Goal: Check status: Check status

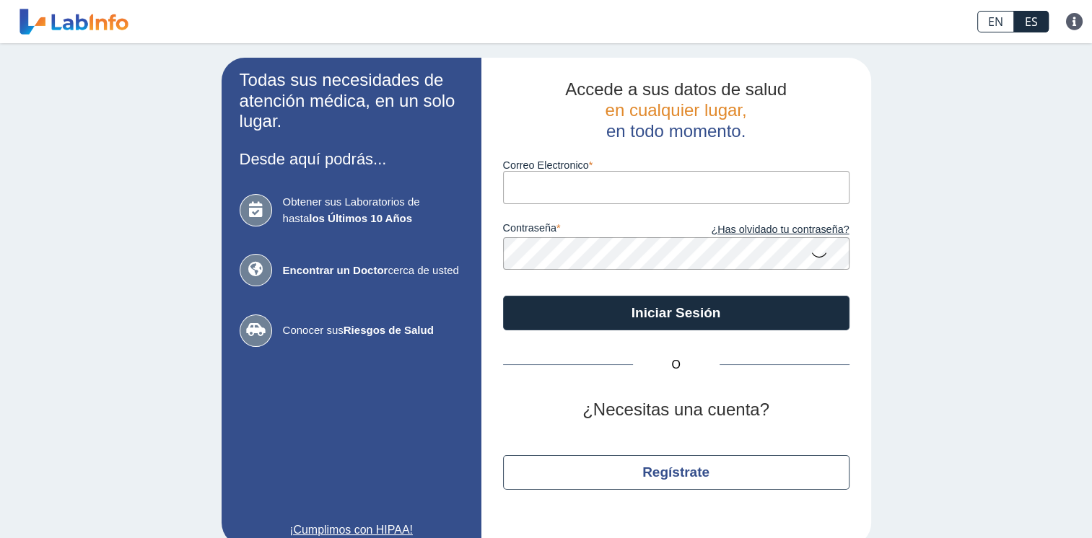
click at [557, 191] on input "Correo Electronico" at bounding box center [676, 187] width 346 height 32
type input "[EMAIL_ADDRESS][DOMAIN_NAME]"
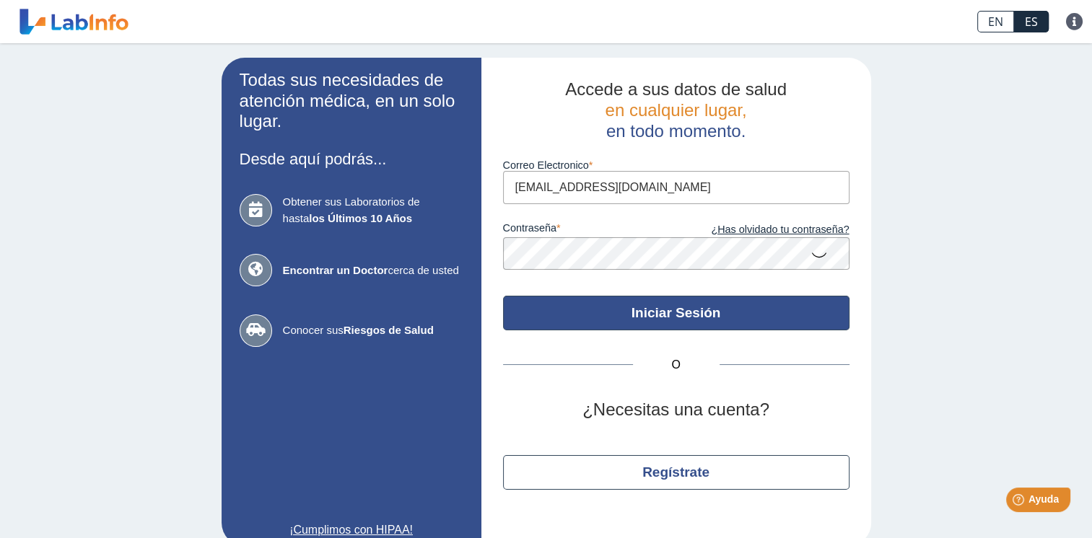
click at [736, 319] on button "Iniciar Sesión" at bounding box center [676, 313] width 346 height 35
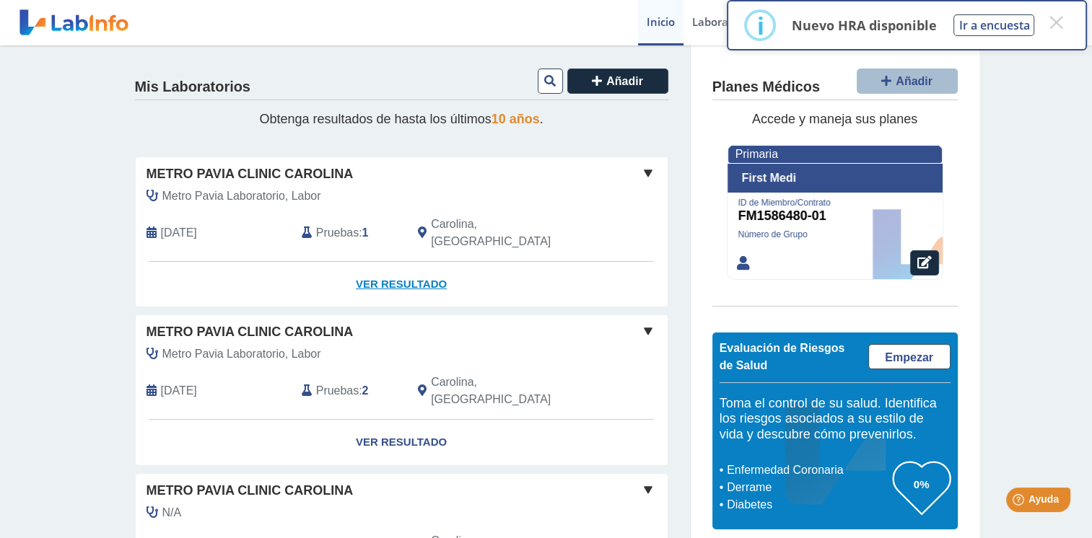
click at [406, 268] on link "Ver Resultado" at bounding box center [402, 284] width 532 height 45
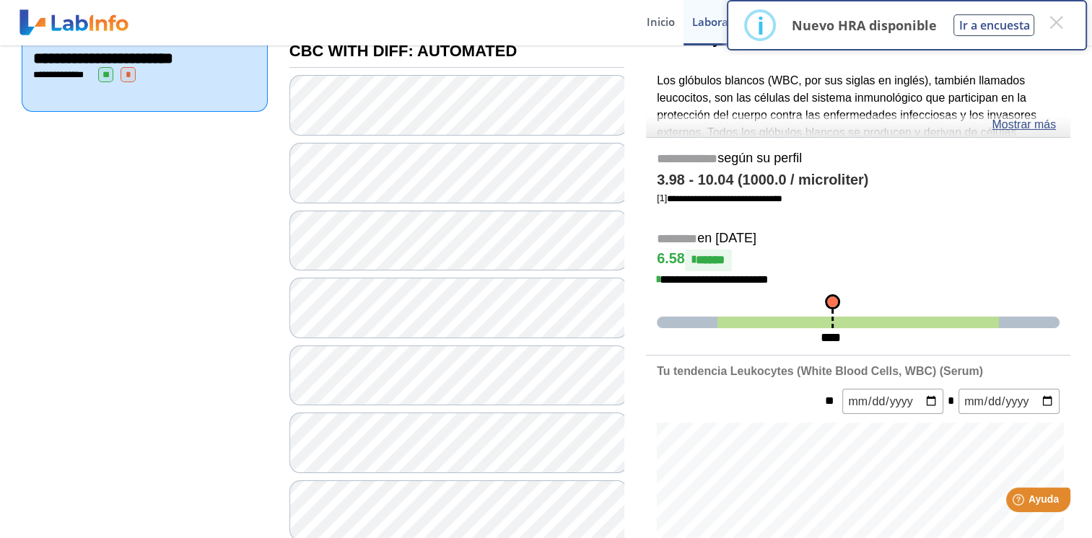
scroll to position [216, 0]
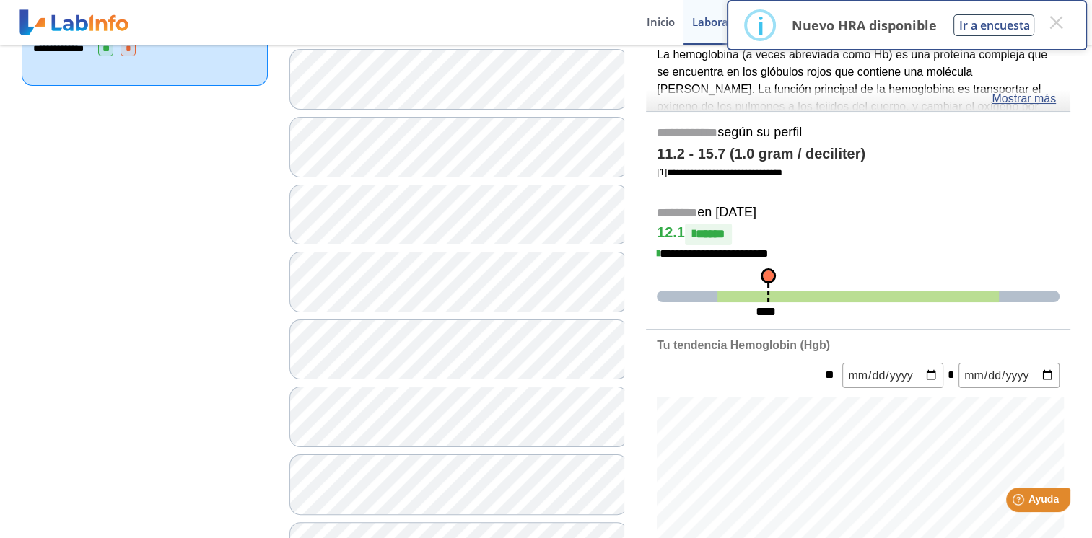
scroll to position [289, 0]
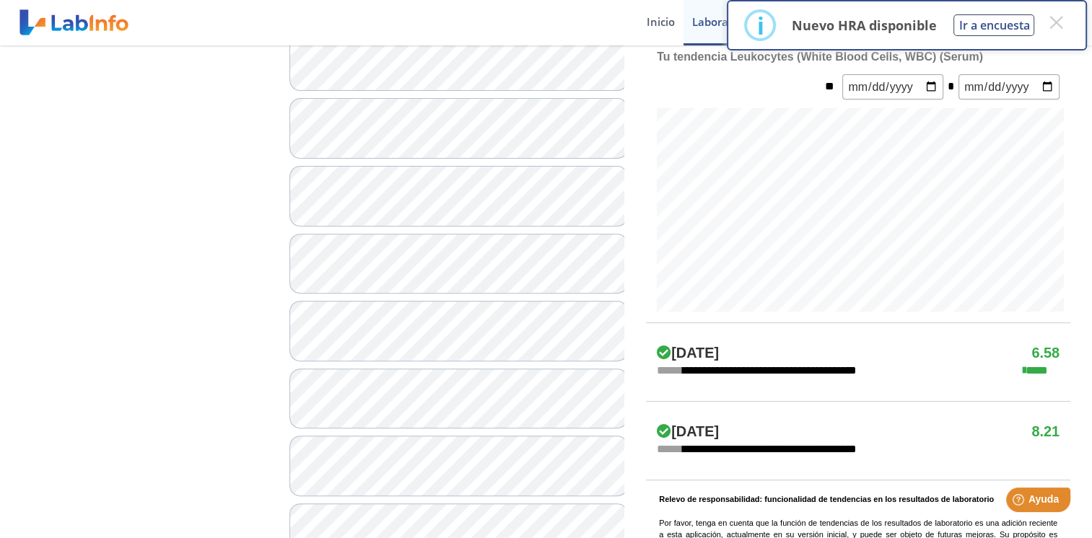
scroll to position [433, 0]
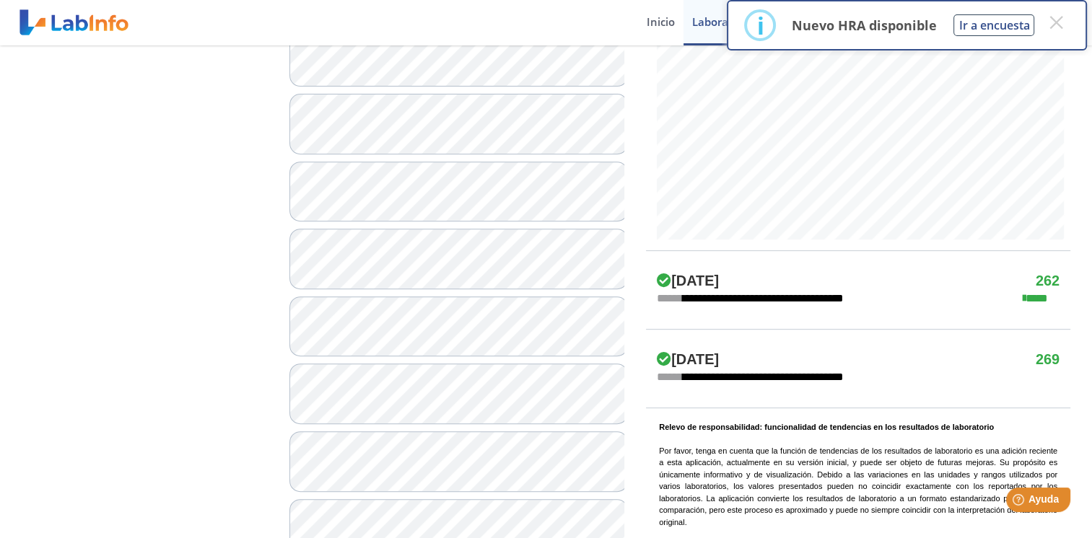
click at [393, 362] on div at bounding box center [456, 427] width 335 height 1479
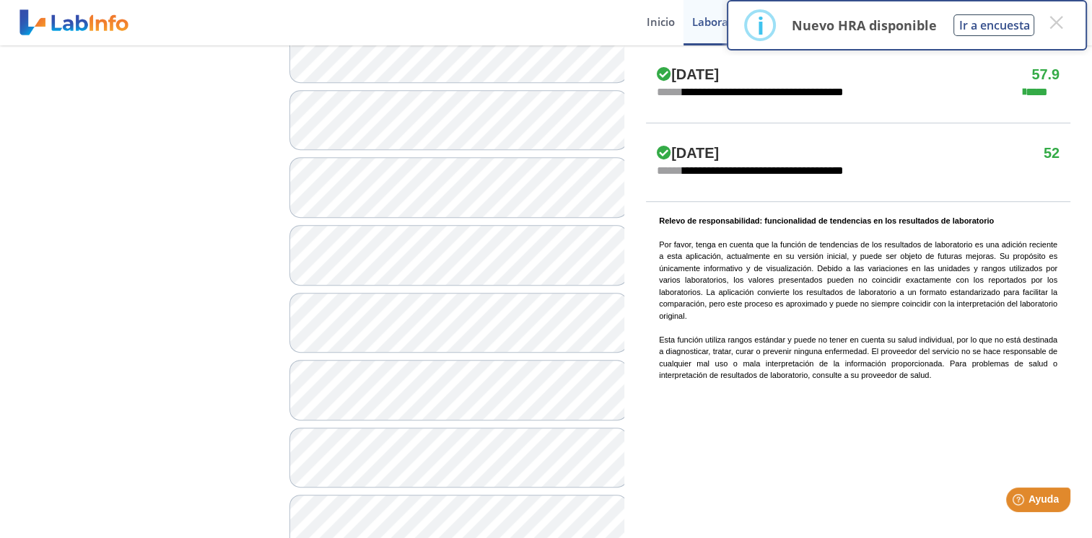
scroll to position [794, 0]
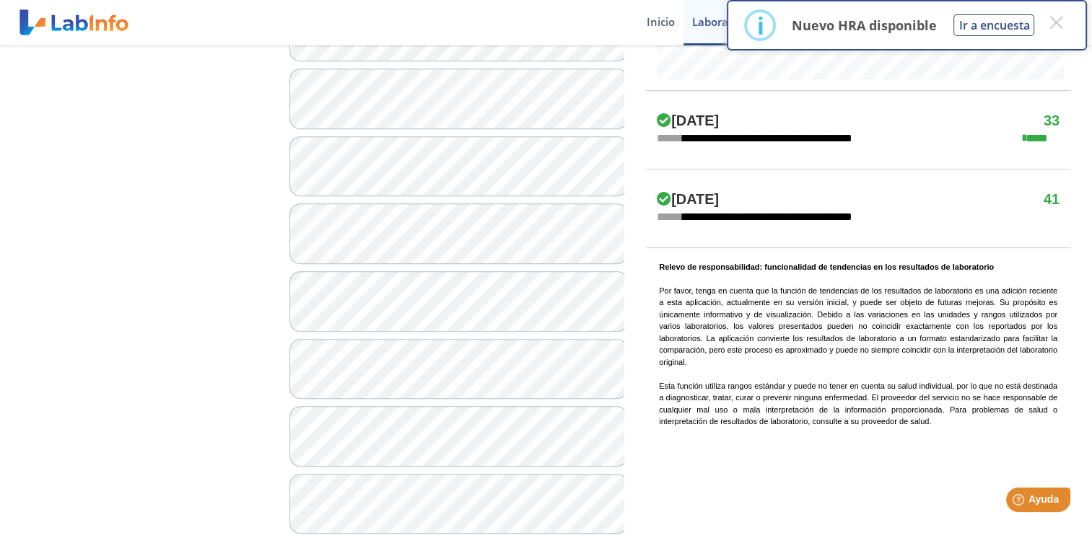
scroll to position [649, 0]
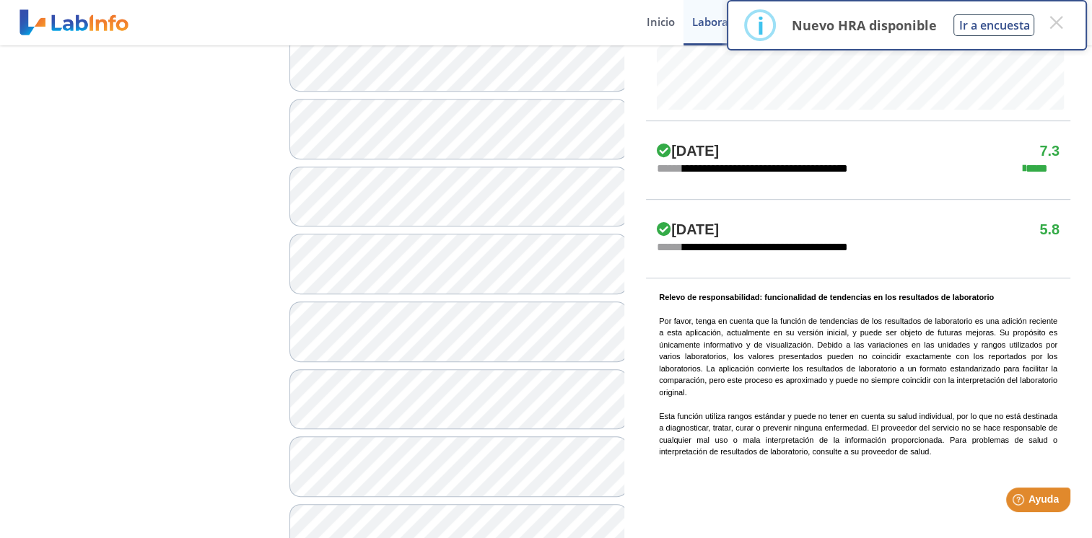
scroll to position [794, 0]
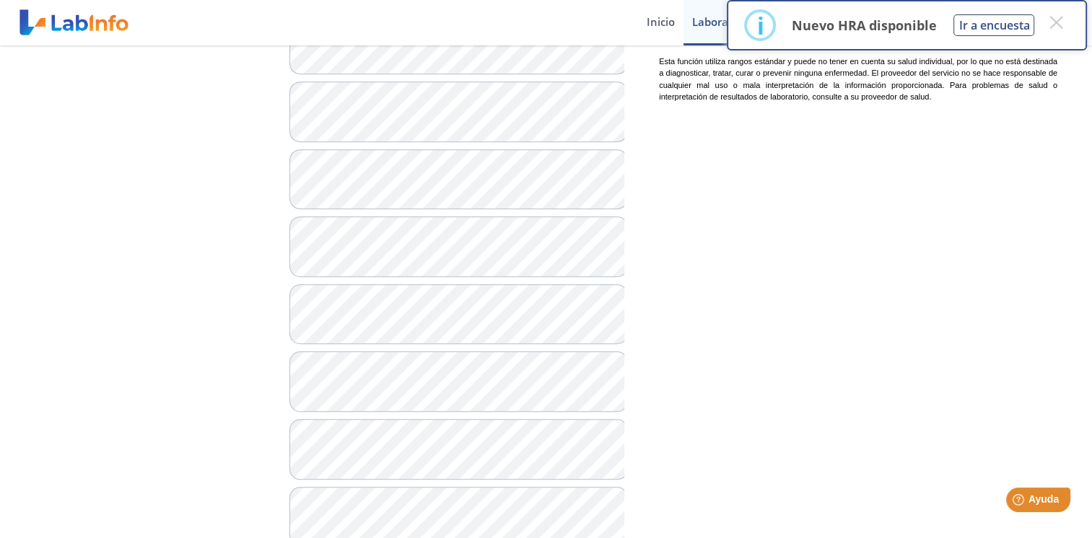
scroll to position [1082, 0]
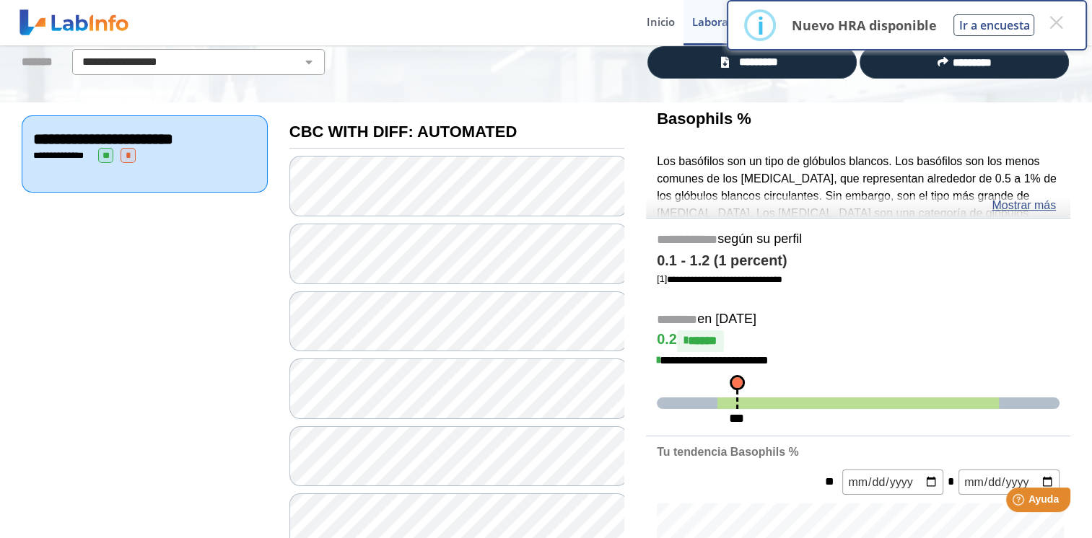
scroll to position [72, 0]
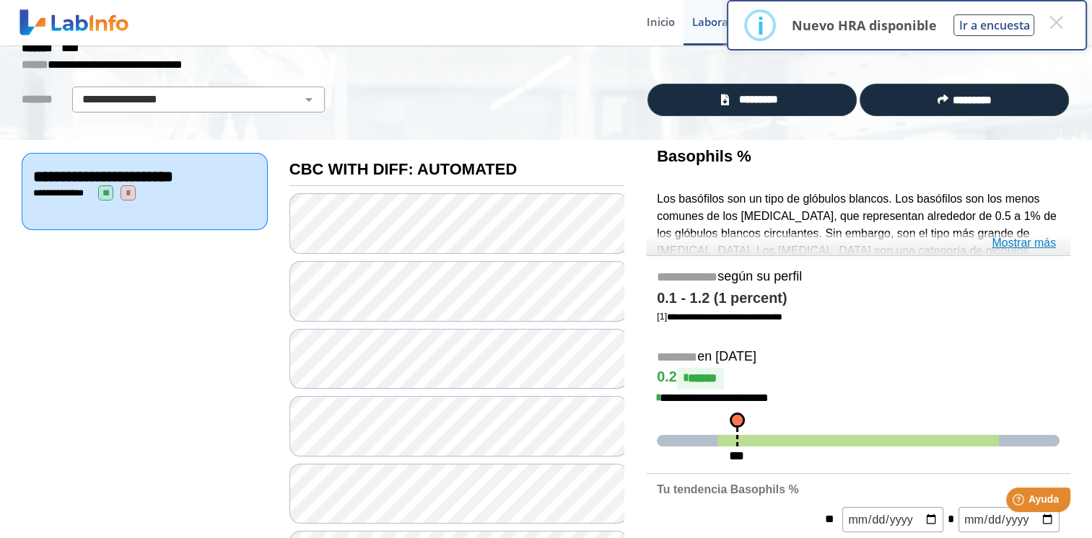
click at [1028, 248] on link "Mostrar más" at bounding box center [1024, 243] width 64 height 17
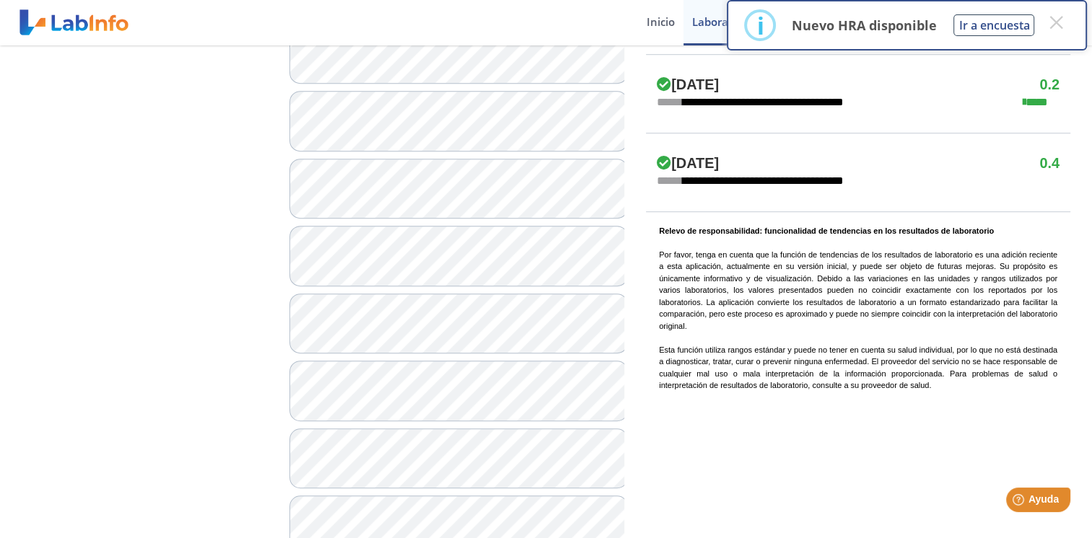
scroll to position [1010, 0]
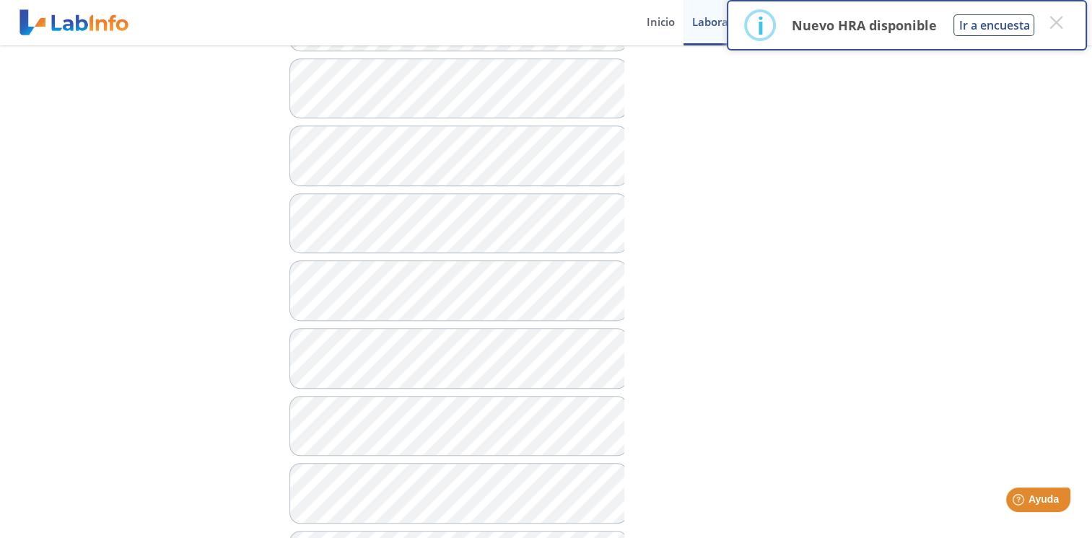
scroll to position [1155, 0]
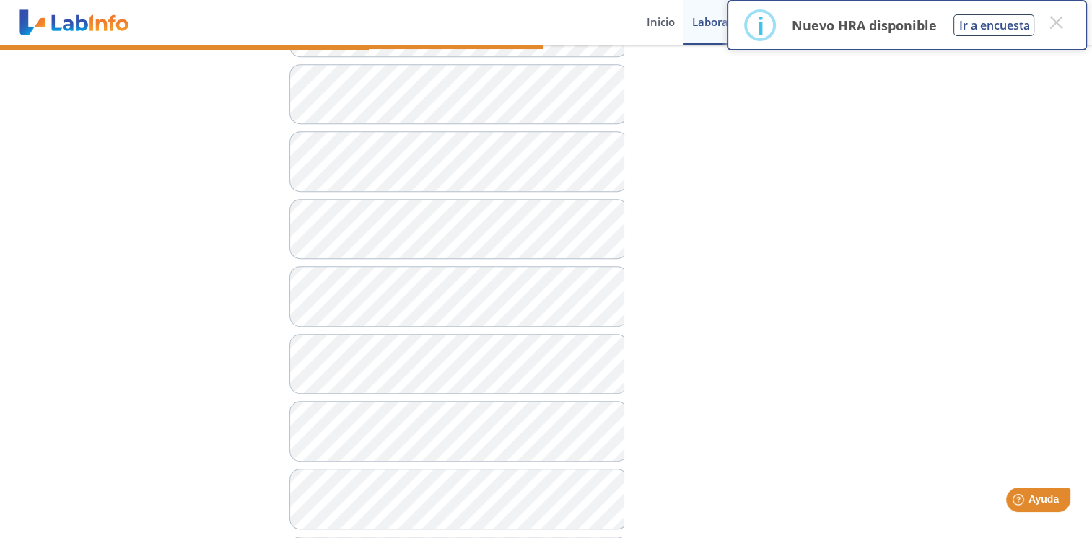
scroll to position [1155, 0]
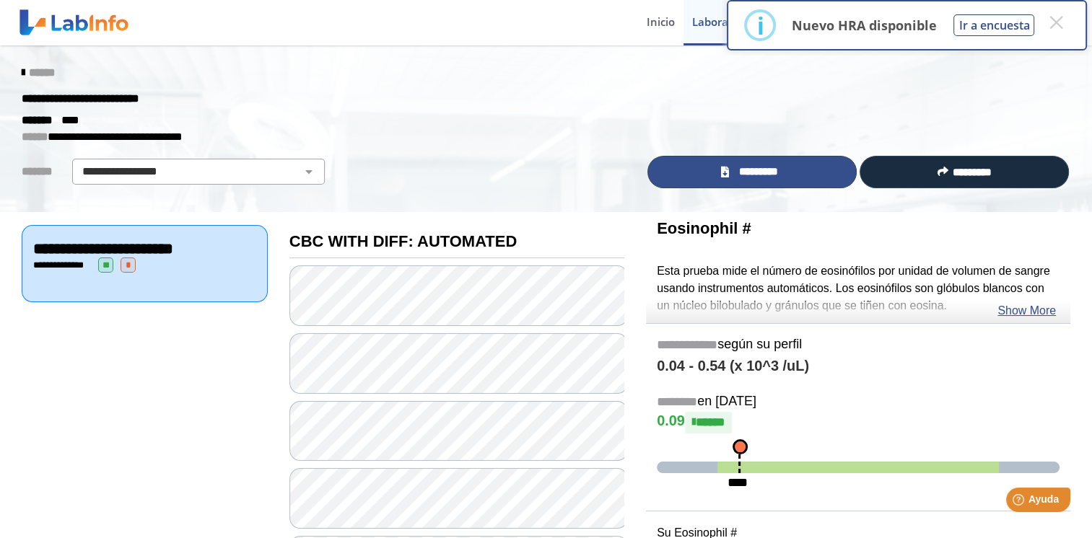
click at [744, 172] on span "*********" at bounding box center [758, 172] width 50 height 17
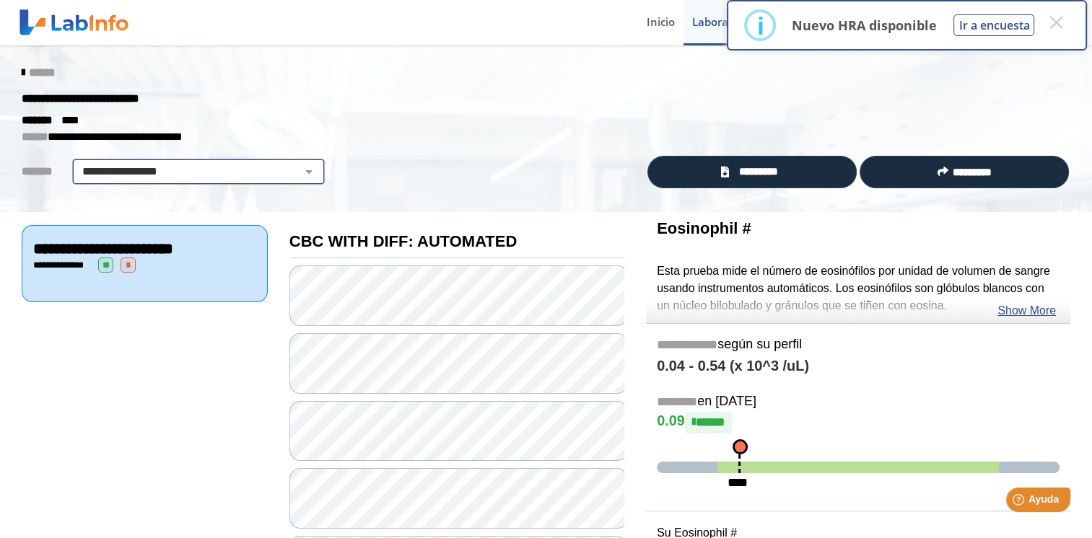
click at [193, 180] on div "**********" at bounding box center [198, 172] width 253 height 26
click at [196, 178] on select "**********" at bounding box center [198, 171] width 244 height 17
click at [22, 67] on icon at bounding box center [23, 73] width 3 height 12
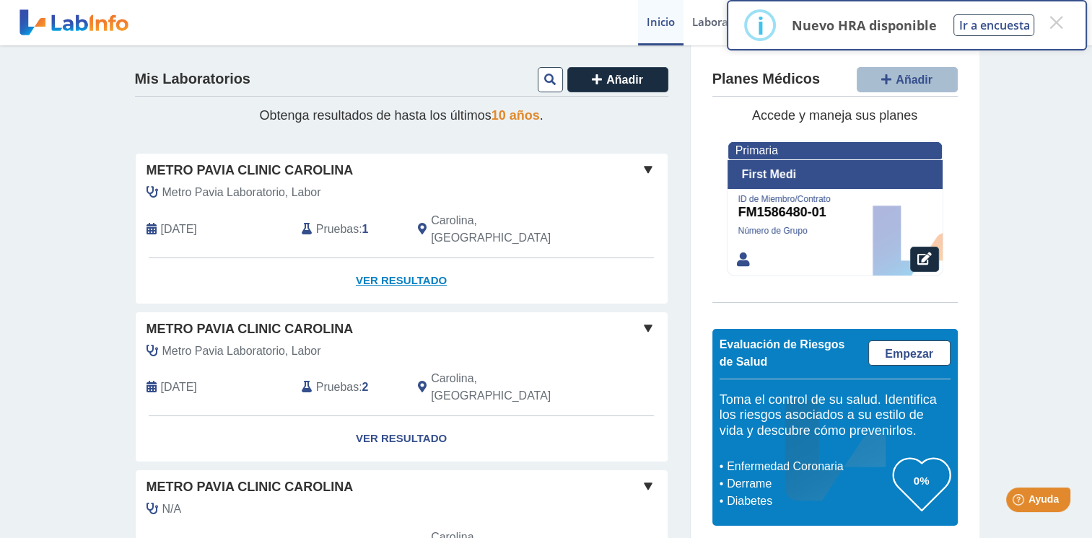
click at [380, 266] on link "Ver Resultado" at bounding box center [402, 280] width 532 height 45
